Goal: Task Accomplishment & Management: Manage account settings

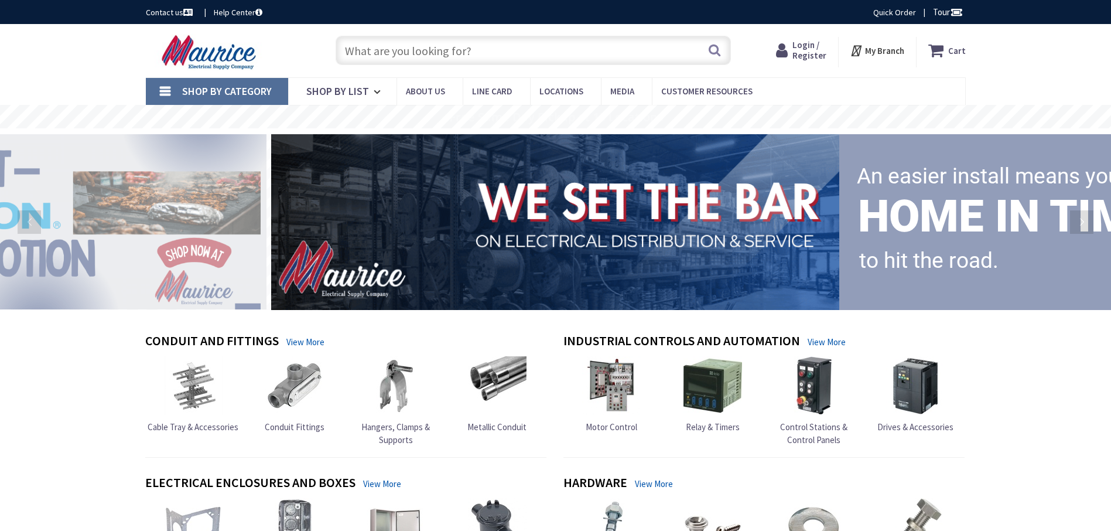
click at [805, 47] on span "Login / Register" at bounding box center [809, 50] width 34 height 22
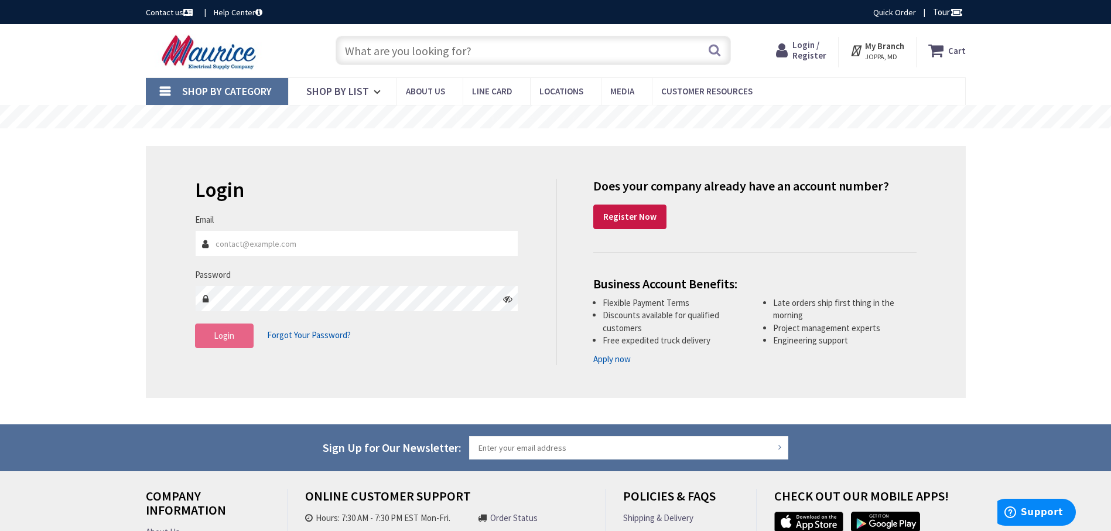
type input "masterselectricalllc@gmail.com"
click at [199, 341] on button "Login" at bounding box center [224, 335] width 59 height 25
